Goal: Information Seeking & Learning: Learn about a topic

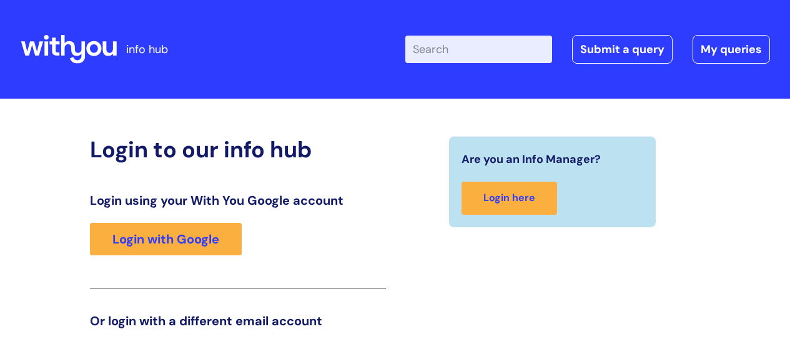
scroll to position [191, 0]
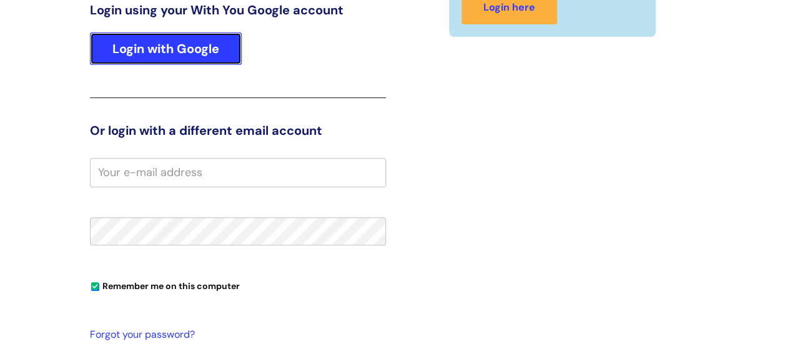
click at [166, 53] on link "Login with Google" at bounding box center [166, 48] width 152 height 32
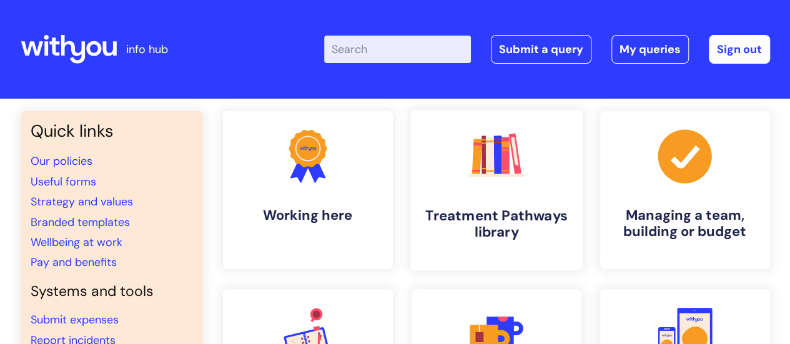
click at [472, 218] on h4 "Treatment Pathways library" at bounding box center [496, 224] width 152 height 34
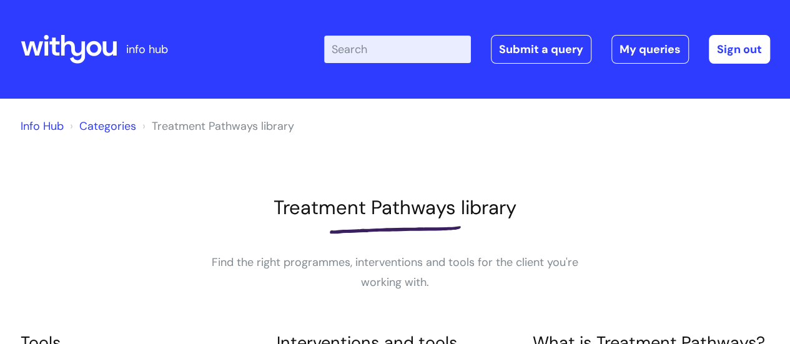
click at [412, 52] on input "Enter your search term here..." at bounding box center [397, 49] width 147 height 27
type input "difficult conversations"
click button "Search" at bounding box center [0, 0] width 0 height 0
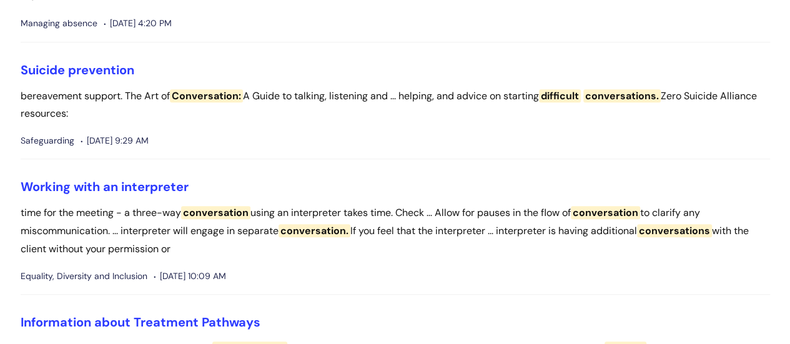
scroll to position [424, 0]
